Goal: Transaction & Acquisition: Purchase product/service

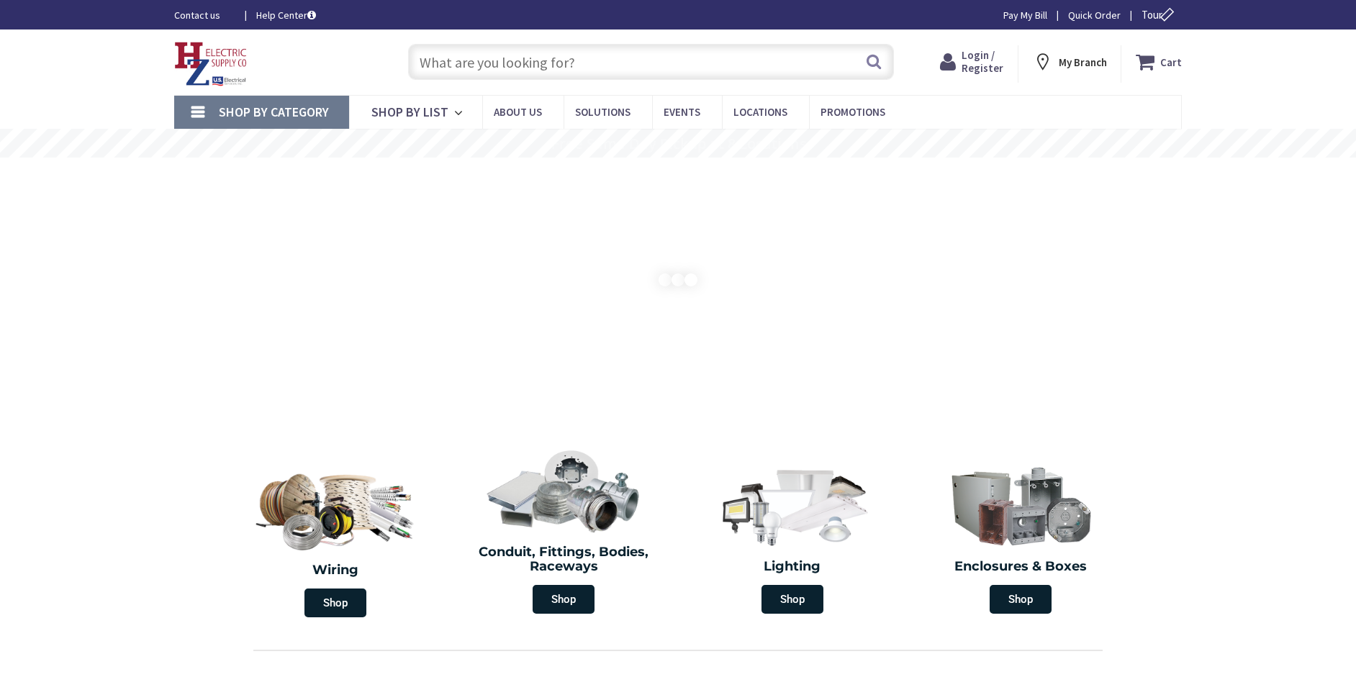
click at [996, 58] on span "Login / Register" at bounding box center [982, 61] width 42 height 27
type input "[STREET_ADDRESS][PERSON_NAME]"
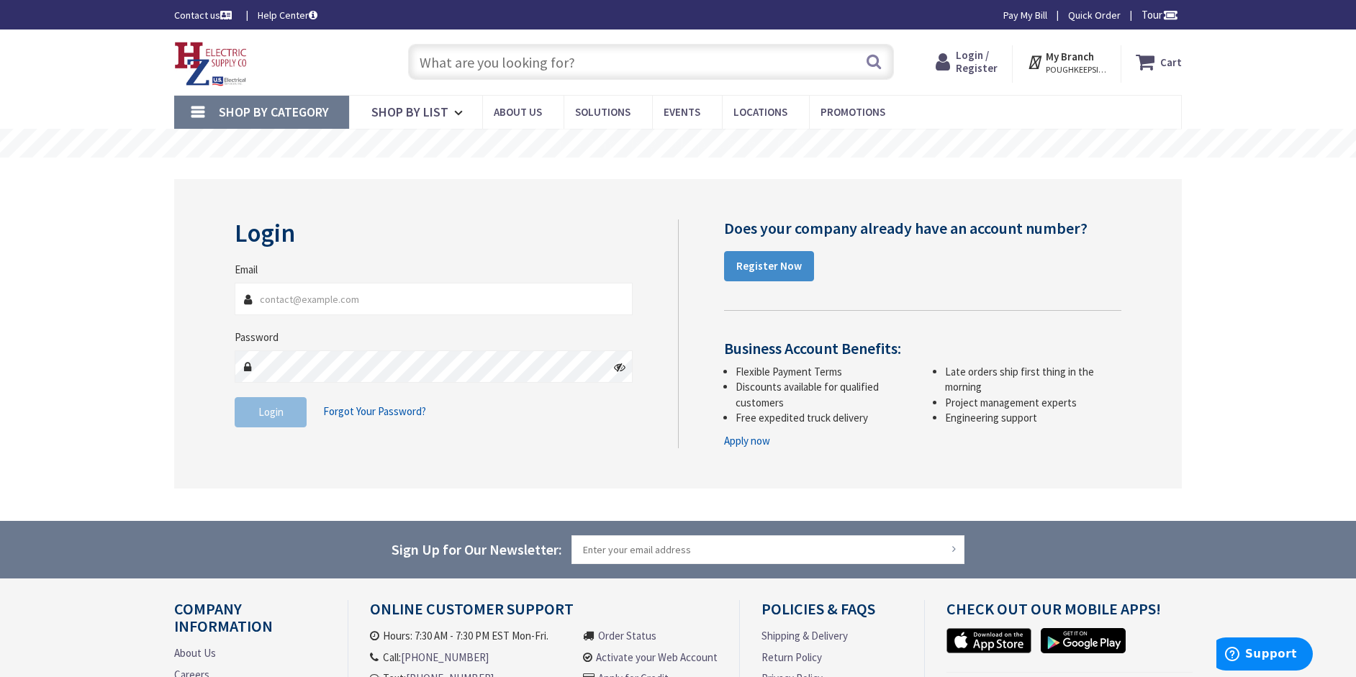
type input "[EMAIL_ADDRESS][DOMAIN_NAME]"
click at [284, 417] on button "Login" at bounding box center [271, 412] width 72 height 30
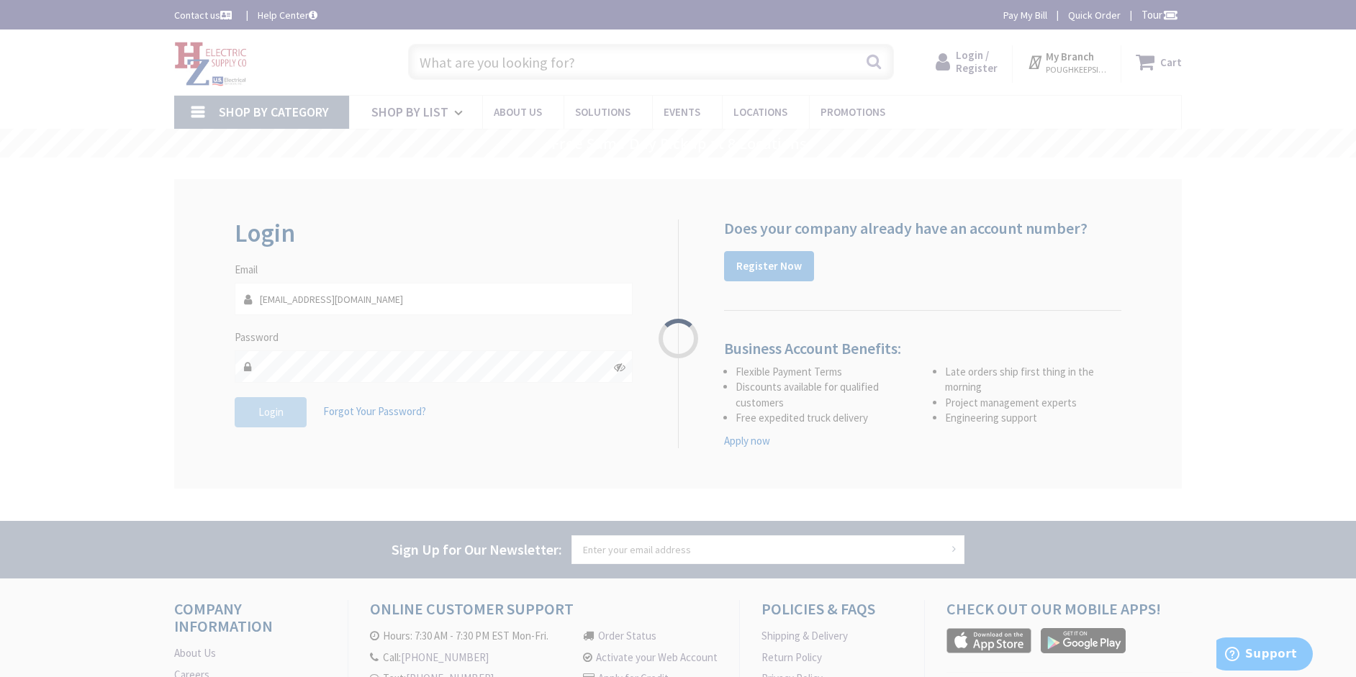
click at [571, 60] on body "Please wait... For screen-reader mode - click the first button of the website A…" at bounding box center [678, 426] width 1356 height 852
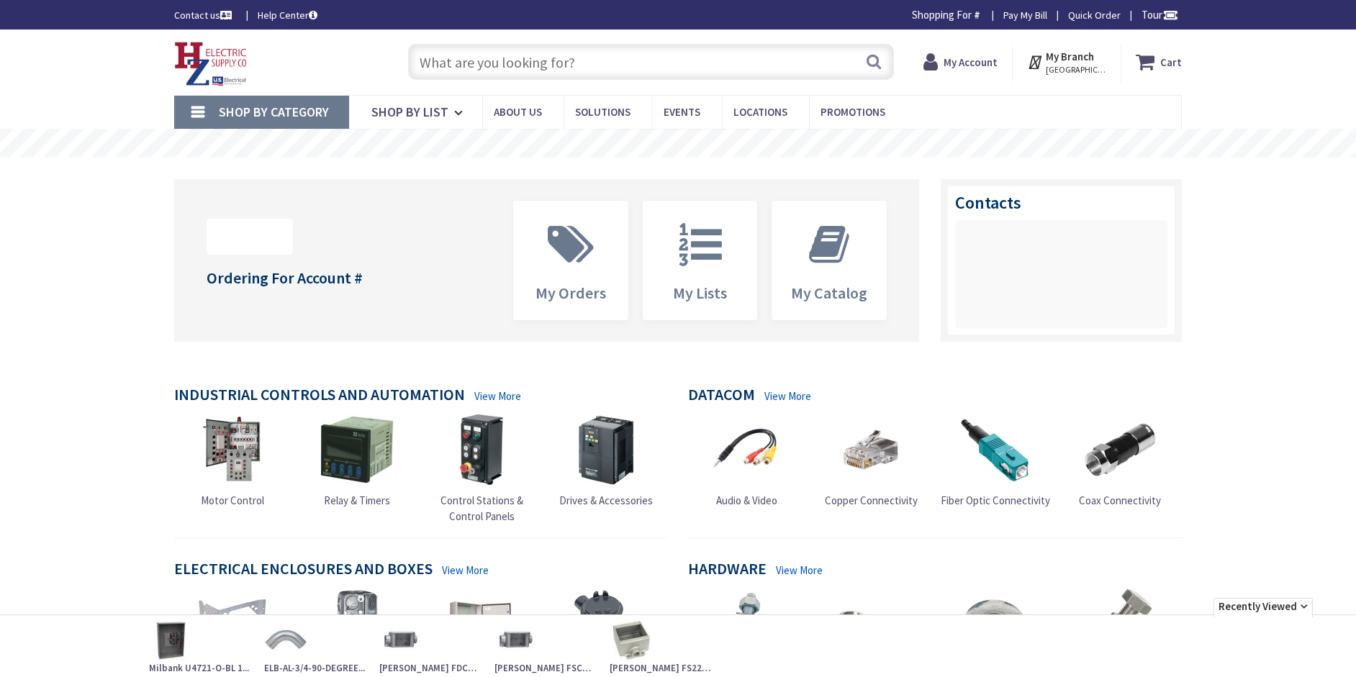
click at [498, 63] on input "text" at bounding box center [651, 62] width 486 height 36
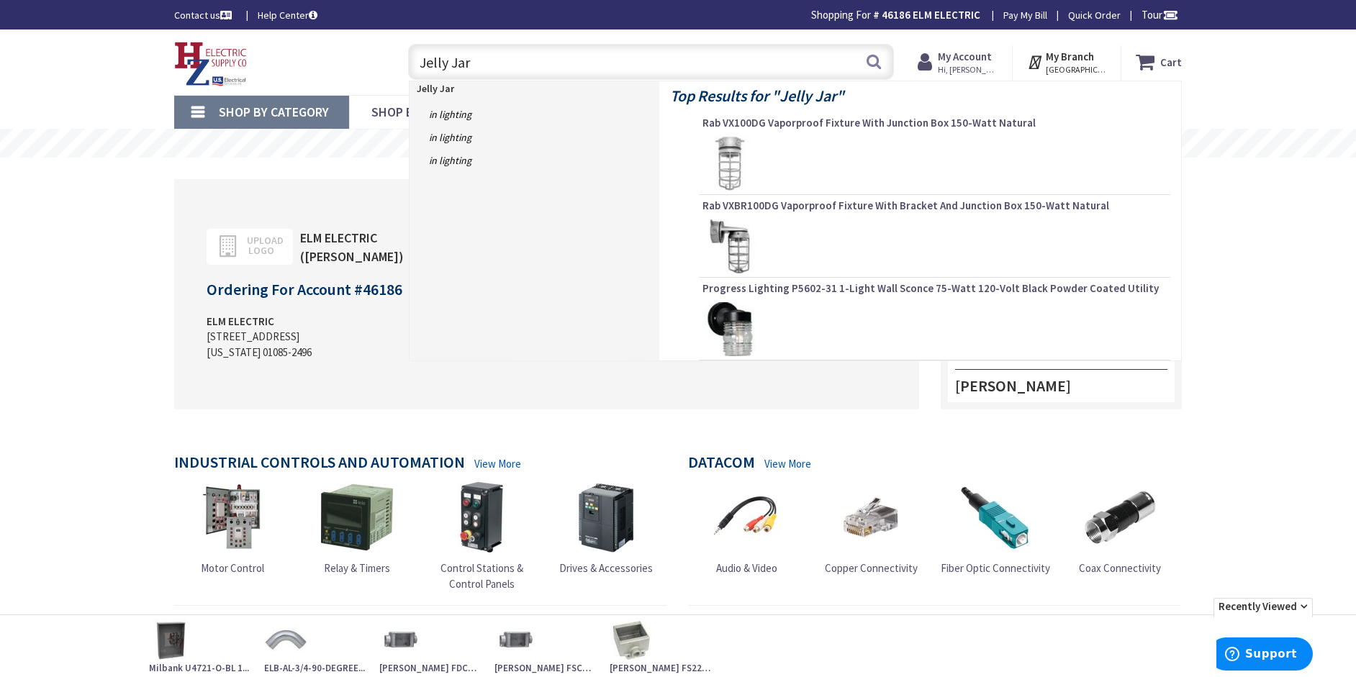
type input "Jelly Jar"
click at [730, 150] on img at bounding box center [729, 164] width 54 height 54
